Goal: Navigation & Orientation: Find specific page/section

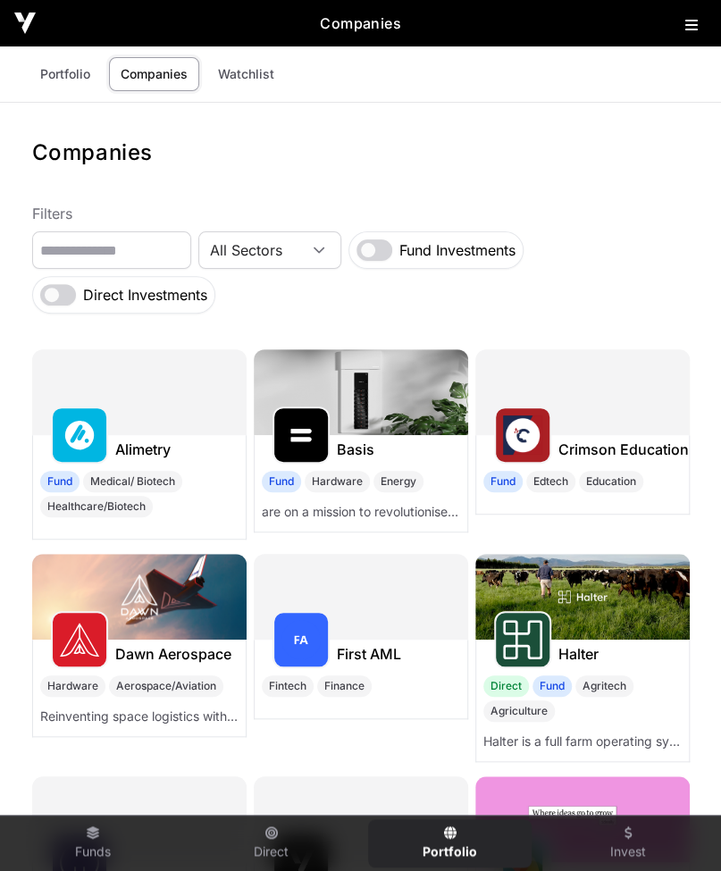
click at [71, 71] on link "Portfolio" at bounding box center [65, 74] width 73 height 34
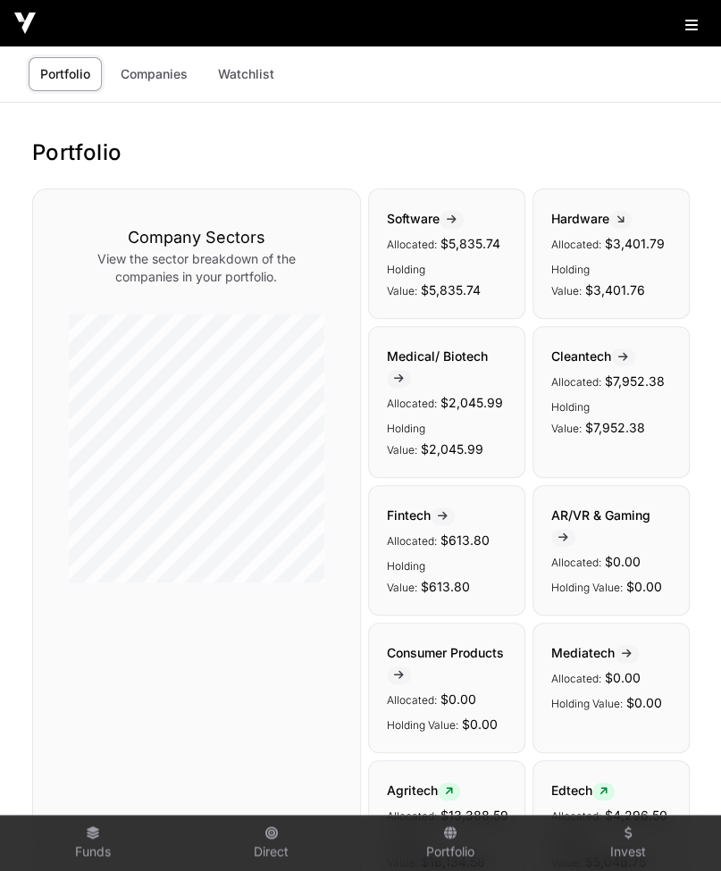
click at [690, 24] on icon at bounding box center [691, 25] width 13 height 14
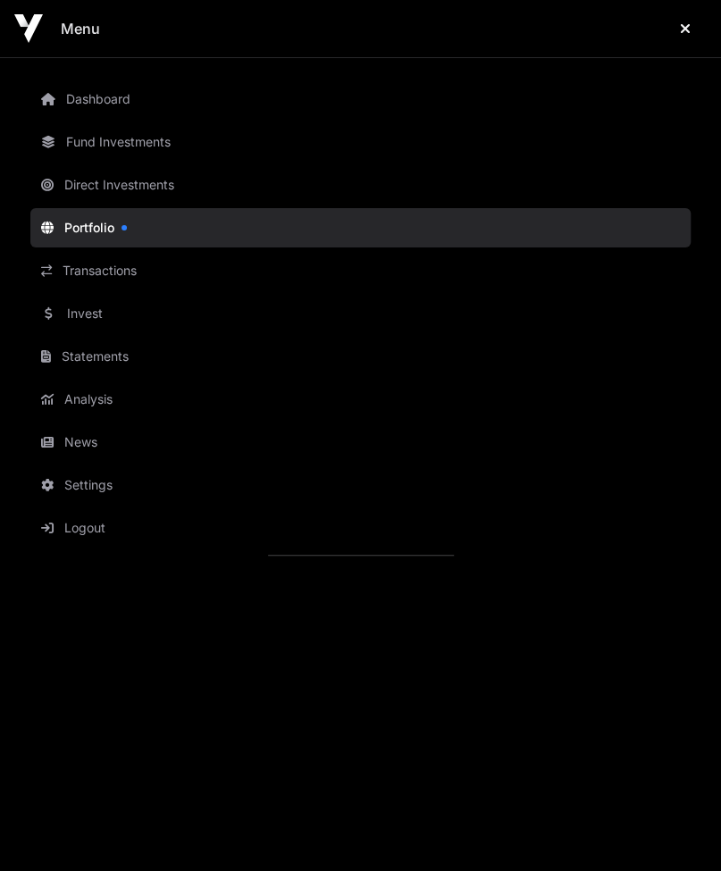
click at [98, 189] on link "Direct Investments" at bounding box center [360, 184] width 660 height 39
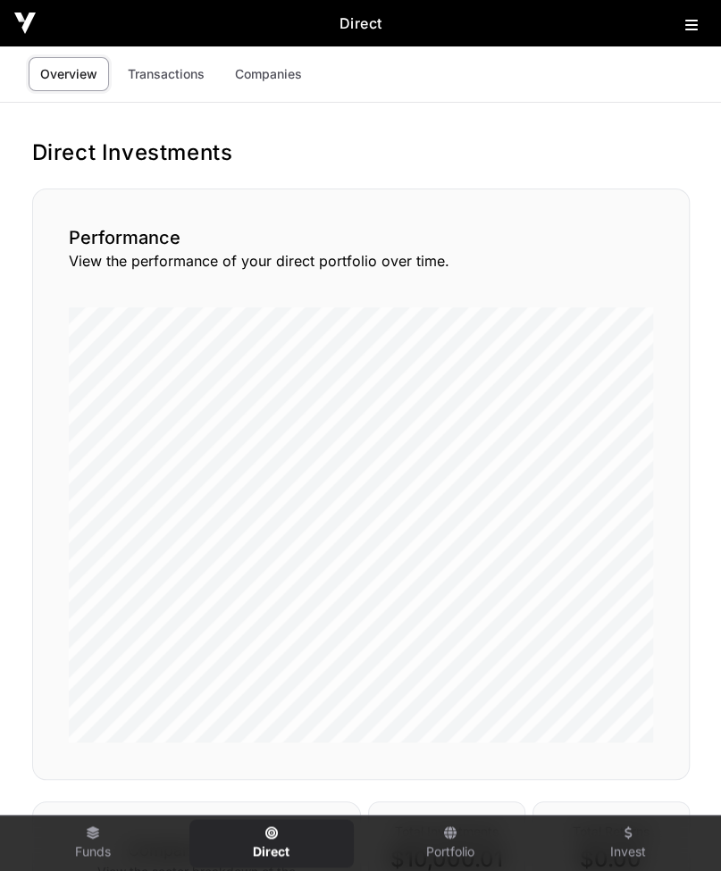
click at [147, 71] on link "Transactions" at bounding box center [166, 74] width 100 height 34
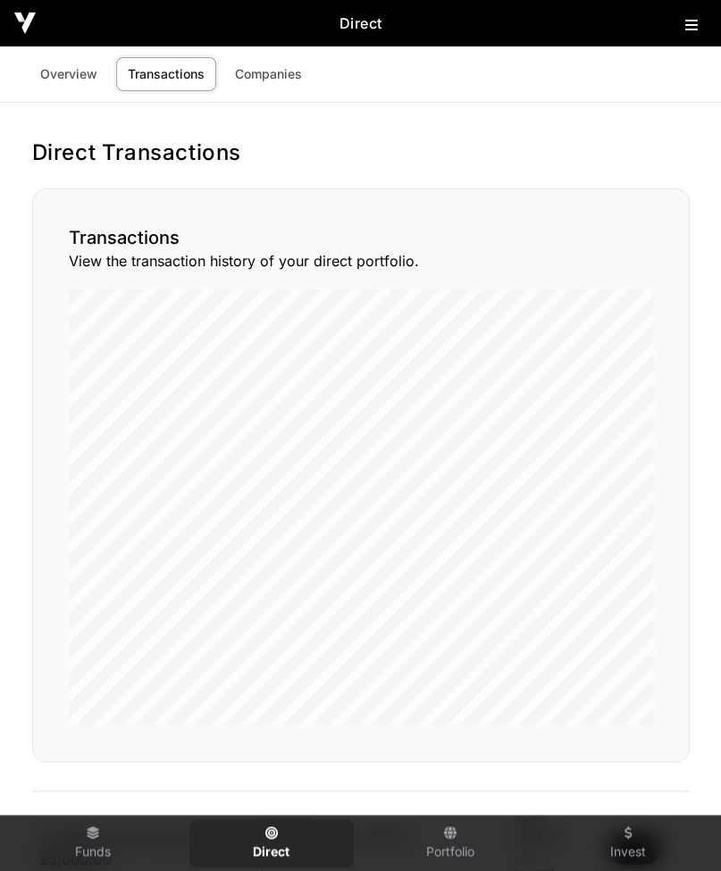
click at [168, 72] on link "Transactions" at bounding box center [166, 74] width 100 height 34
click at [270, 78] on link "Companies" at bounding box center [268, 74] width 90 height 34
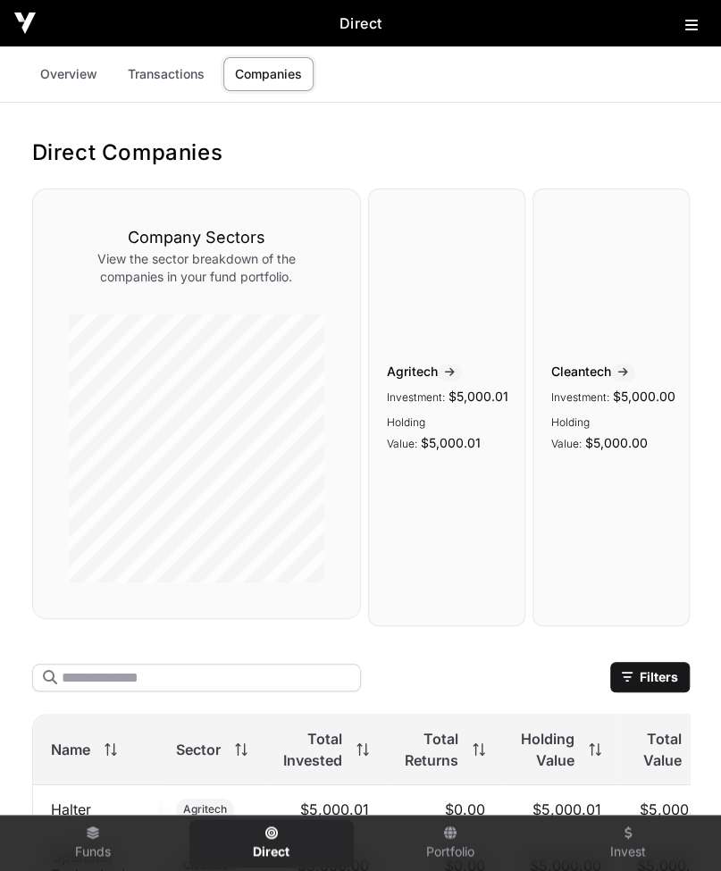
click at [64, 73] on link "Overview" at bounding box center [69, 74] width 80 height 34
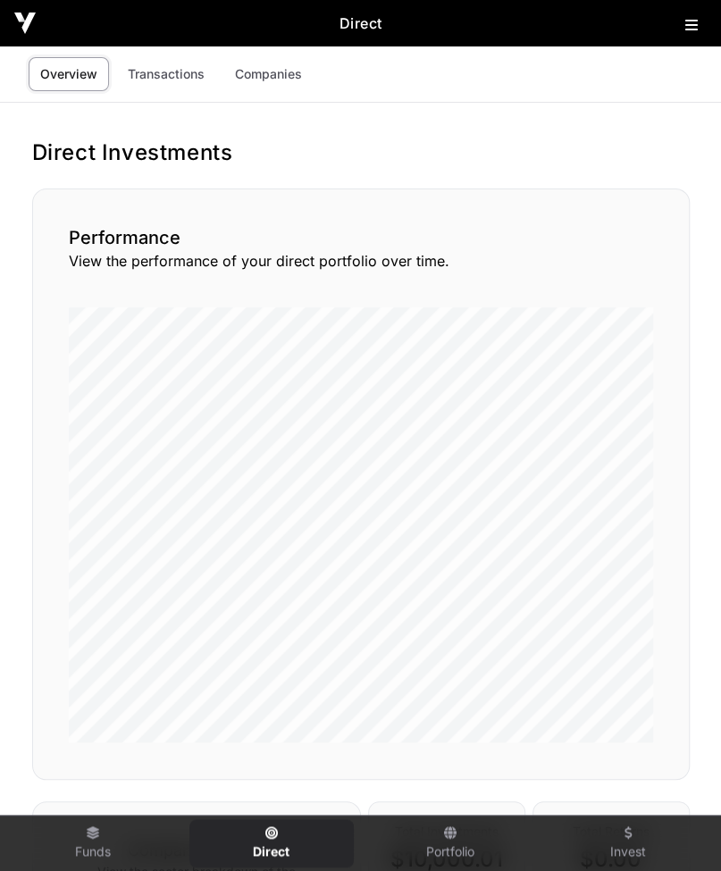
click at [30, 24] on img at bounding box center [24, 23] width 21 height 21
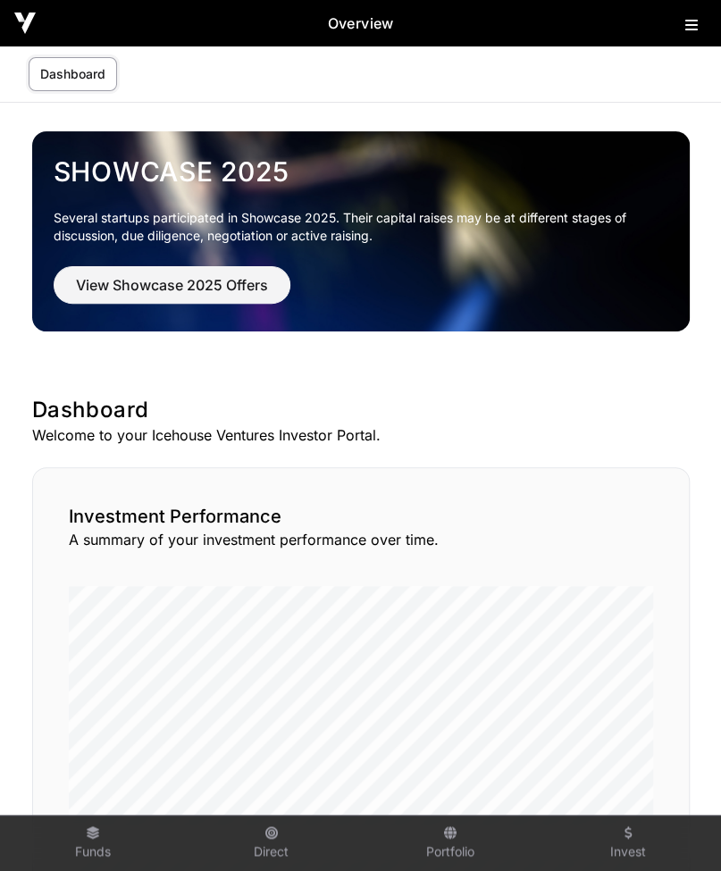
click at [81, 78] on link "Dashboard" at bounding box center [73, 74] width 88 height 34
click at [684, 19] on h2 "Overview" at bounding box center [361, 23] width 650 height 21
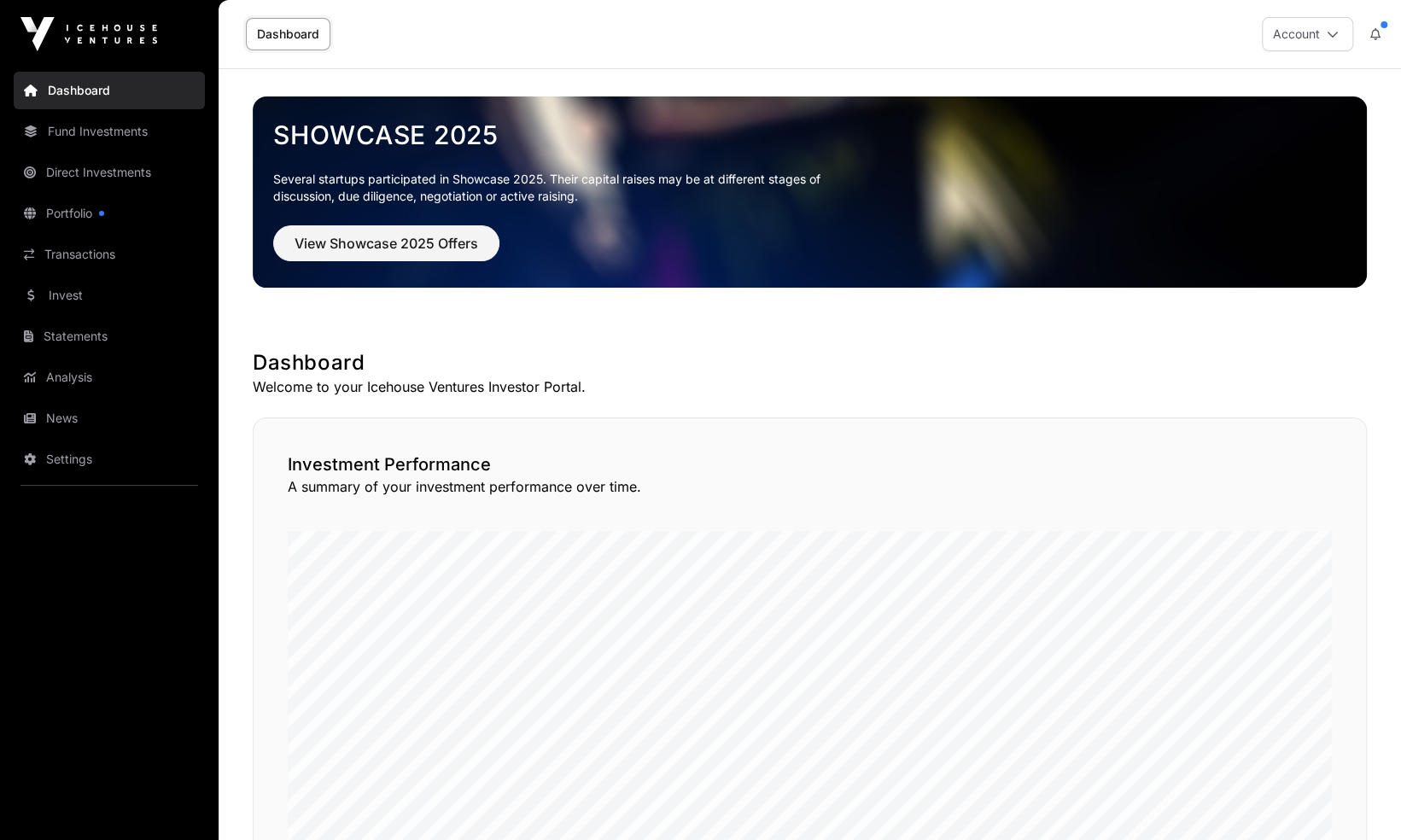
click at [76, 213] on link "Portfolio" at bounding box center [109, 213] width 191 height 37
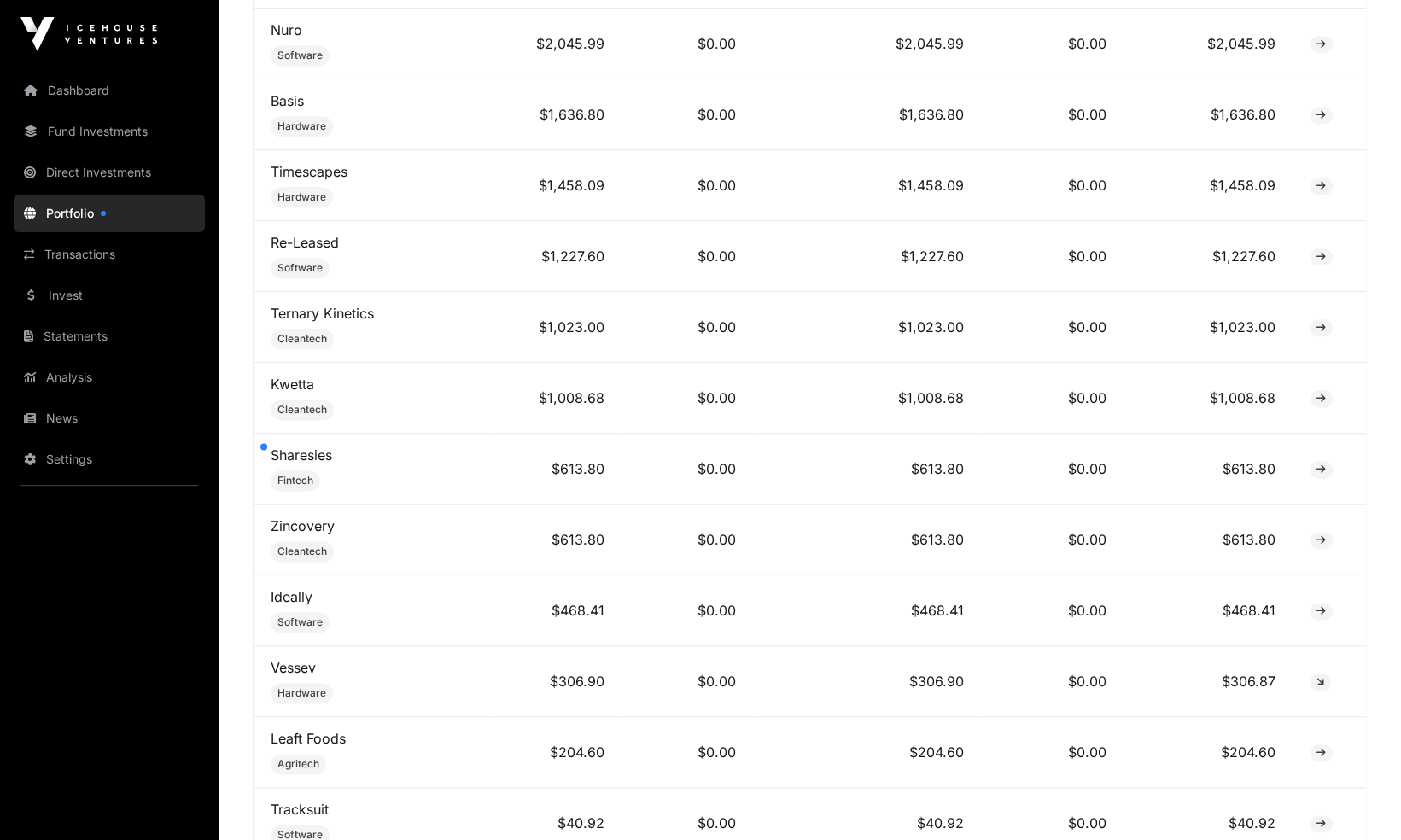
scroll to position [1195, 0]
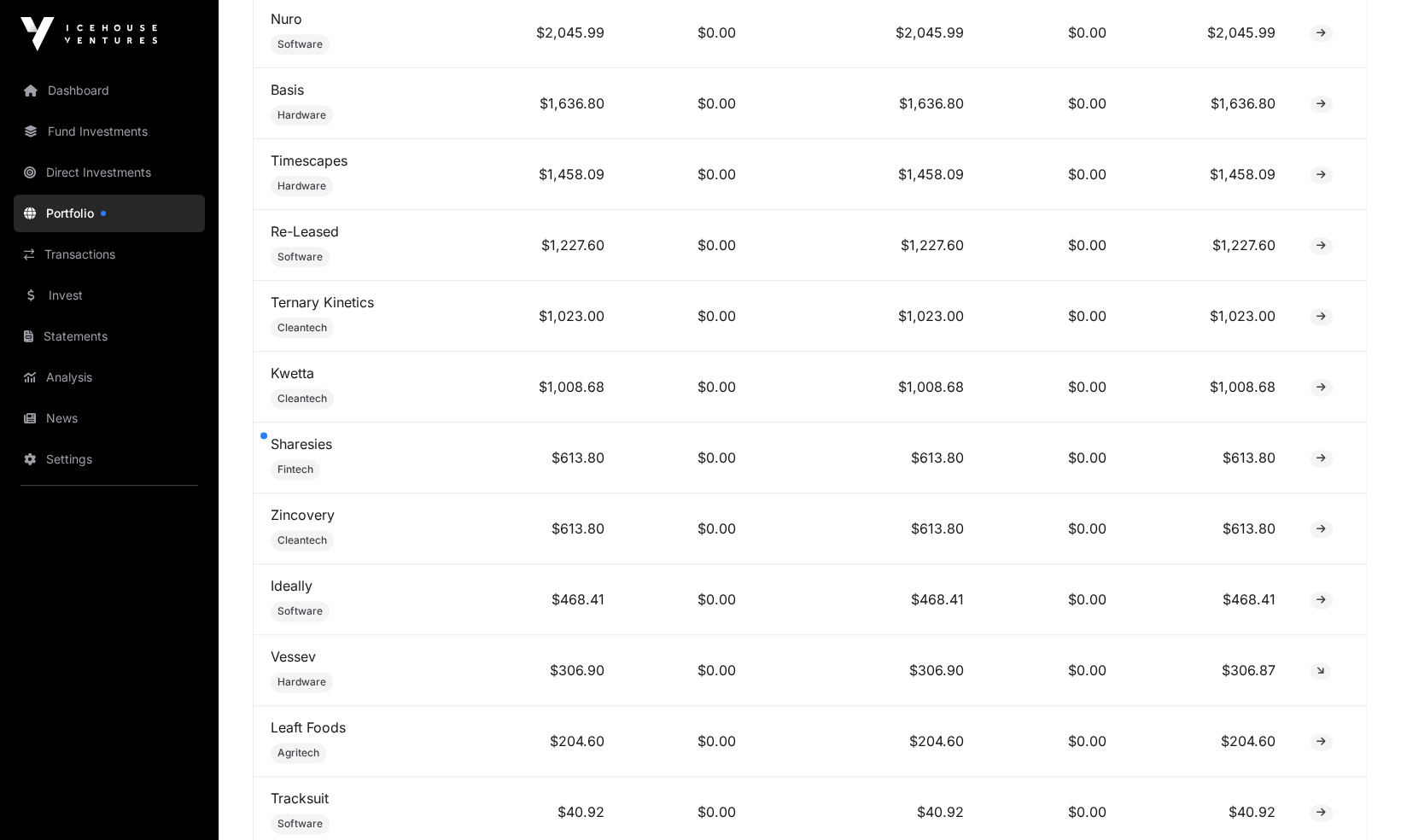
click at [688, 470] on td "$613.80" at bounding box center [867, 458] width 228 height 71
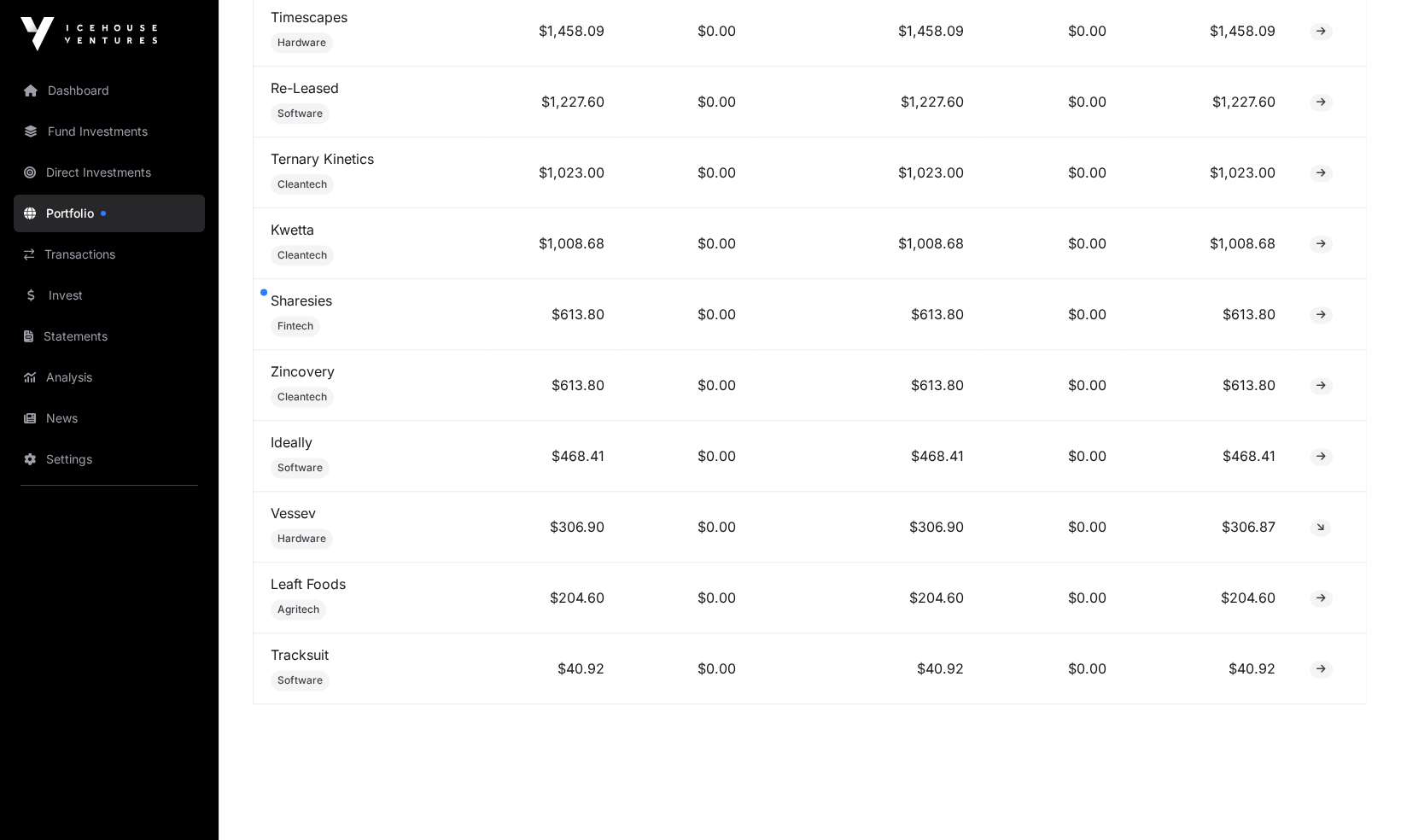
scroll to position [1340, 0]
click at [85, 76] on link "Dashboard" at bounding box center [109, 90] width 191 height 37
